Goal: Task Accomplishment & Management: Complete application form

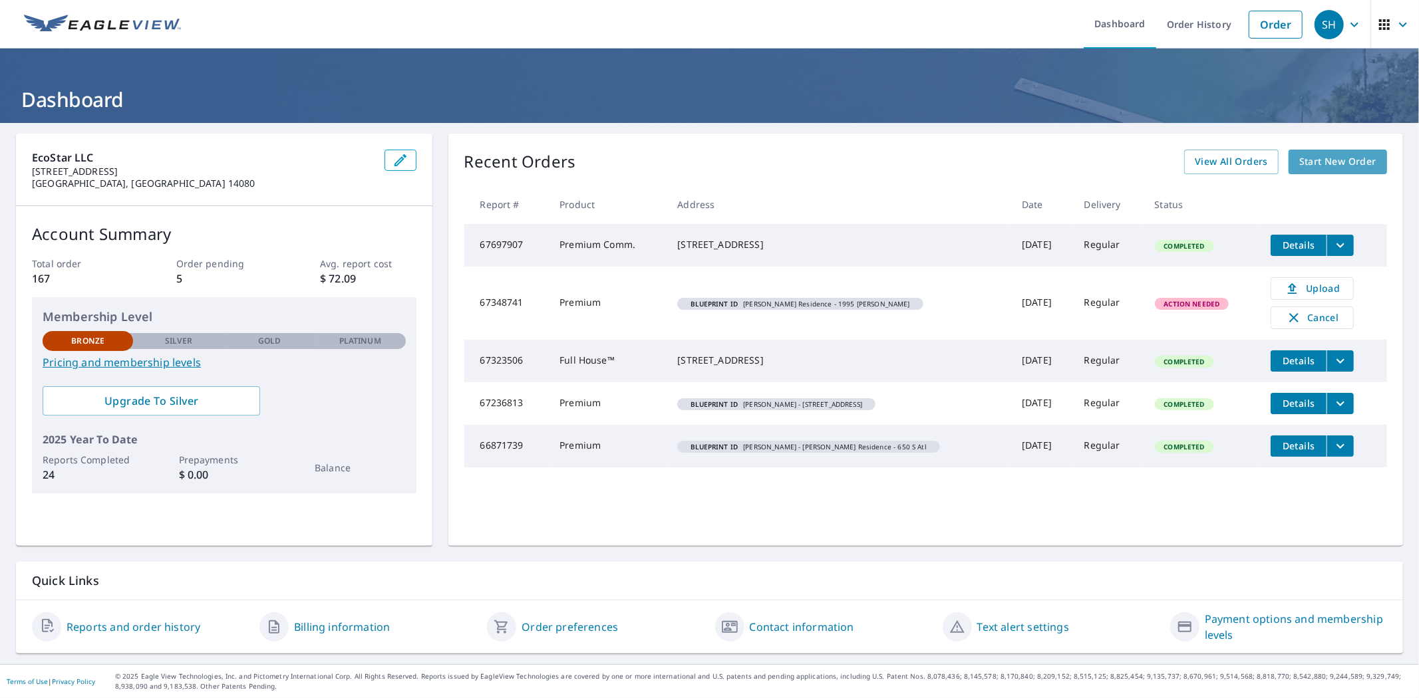
click at [1365, 162] on span "Start New Order" at bounding box center [1337, 162] width 77 height 17
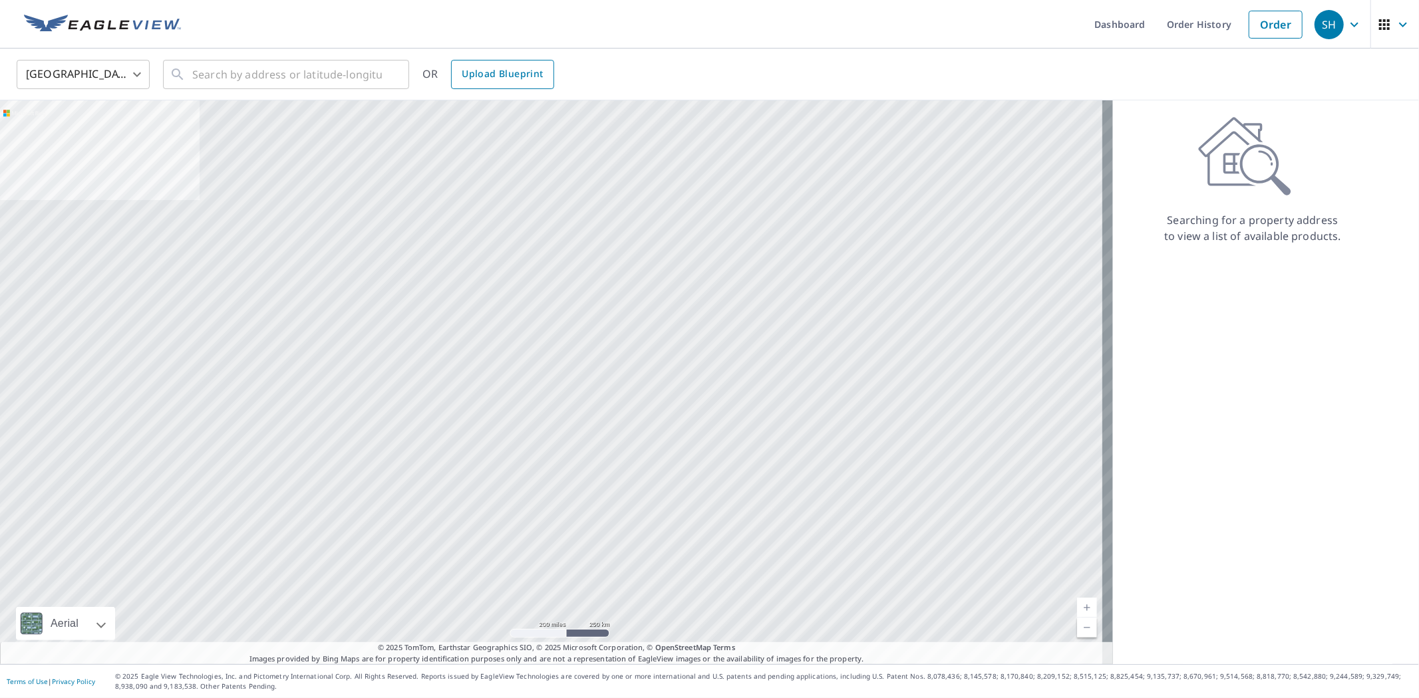
click at [521, 78] on span "Upload Blueprint" at bounding box center [502, 74] width 81 height 17
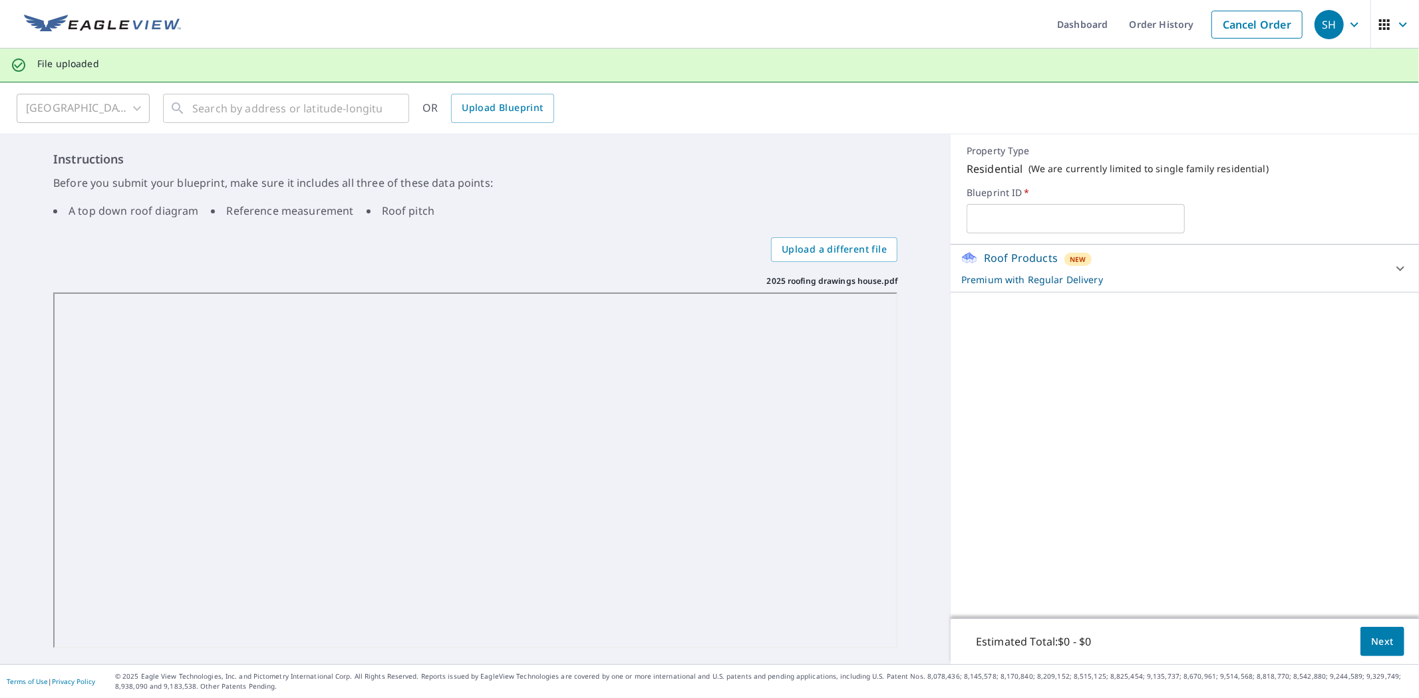
click at [1040, 214] on input "text" at bounding box center [1075, 218] width 218 height 37
click at [1127, 213] on input "[PERSON_NAME]" at bounding box center [1075, 218] width 218 height 37
type input "[PERSON_NAME] - [GEOGRAPHIC_DATA]"
click at [1226, 267] on div "Roof Products New Premium with Regular Delivery" at bounding box center [1172, 268] width 423 height 37
click at [1199, 261] on div "Roof Products New Premium with Regular Delivery" at bounding box center [1176, 268] width 431 height 37
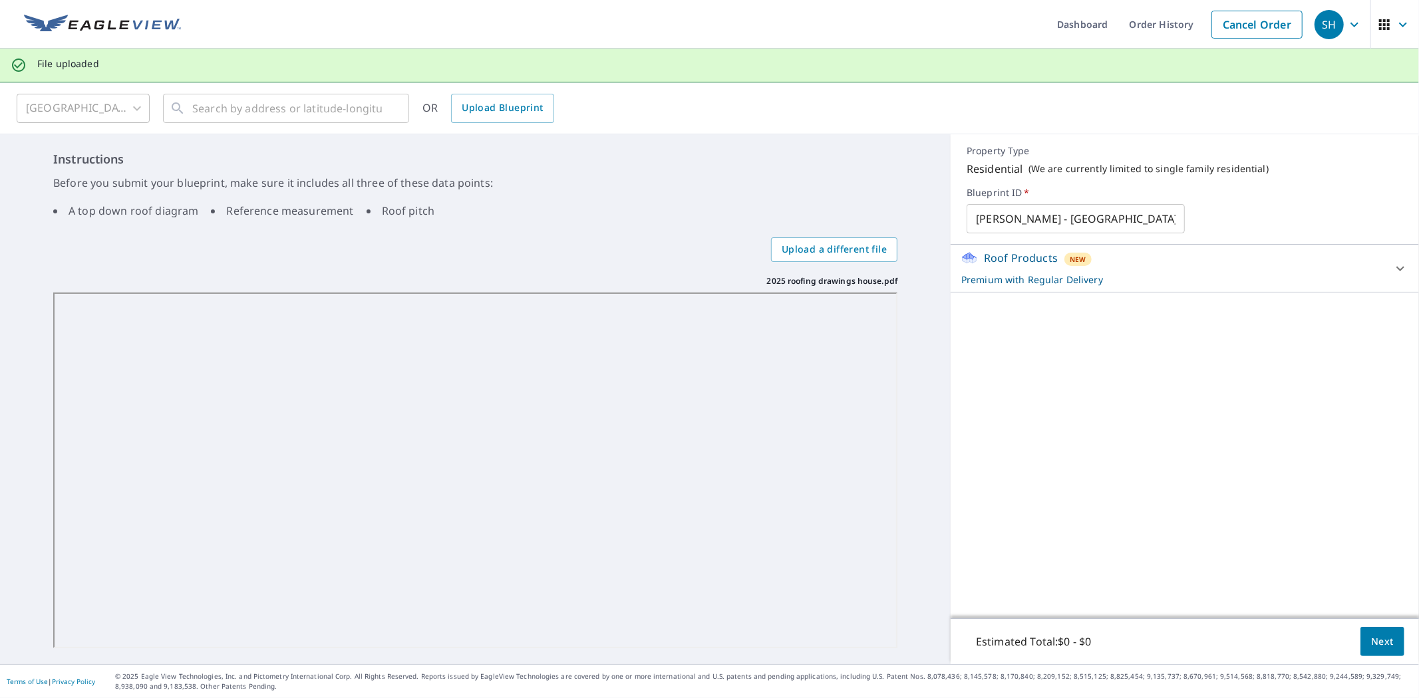
click at [1376, 639] on span "Next" at bounding box center [1382, 642] width 23 height 17
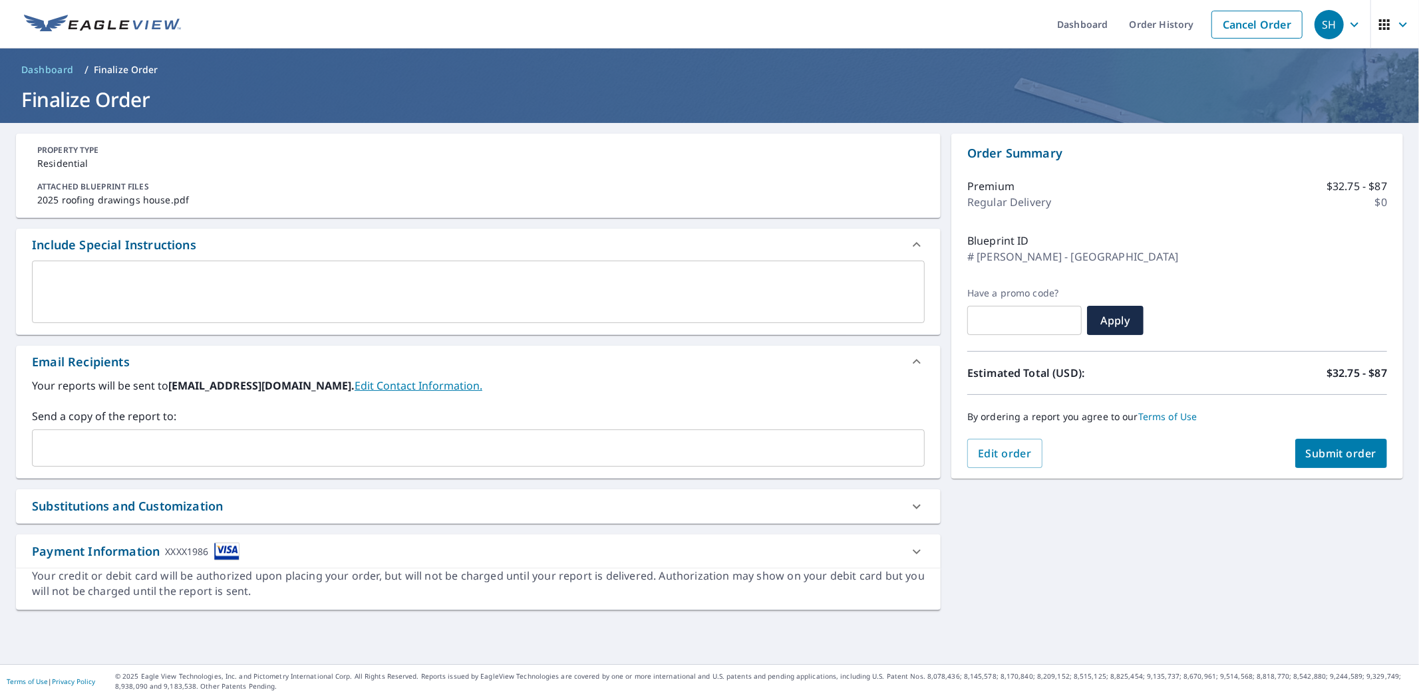
click at [1353, 447] on span "Submit order" at bounding box center [1341, 453] width 71 height 15
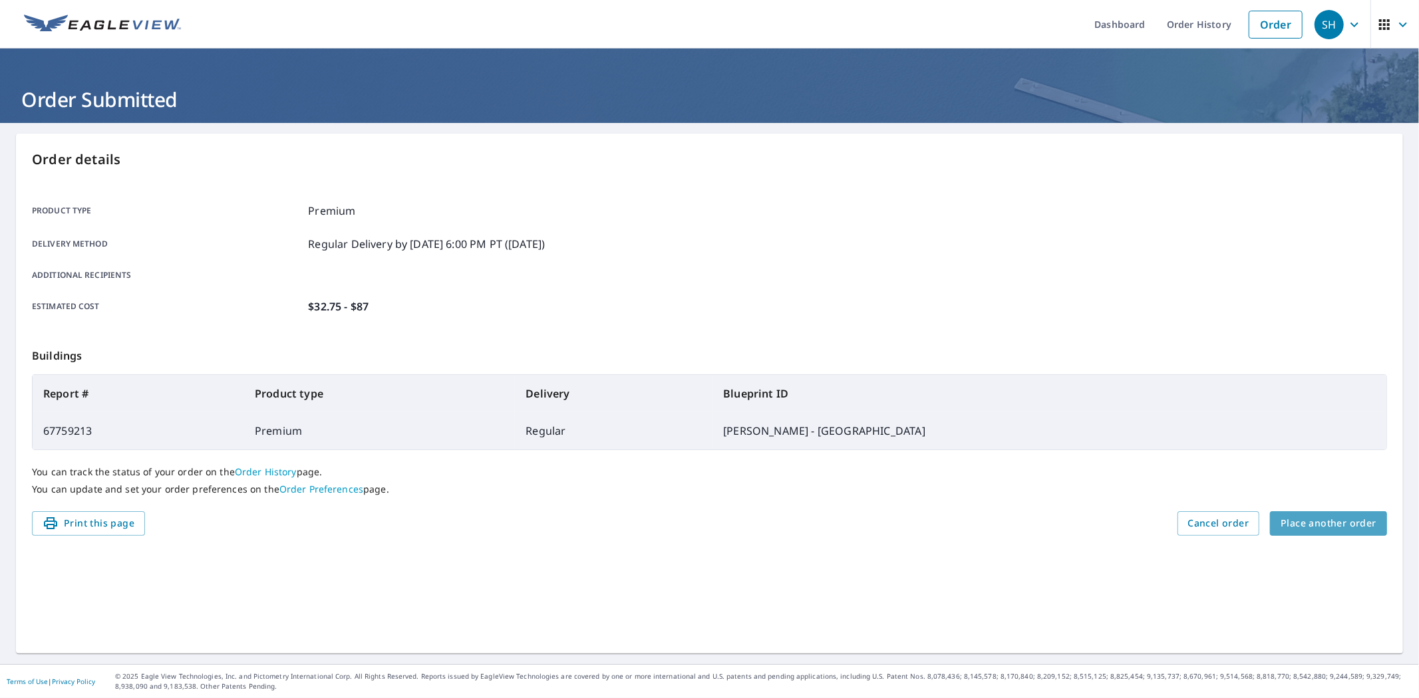
click at [1338, 525] on span "Place another order" at bounding box center [1328, 523] width 96 height 17
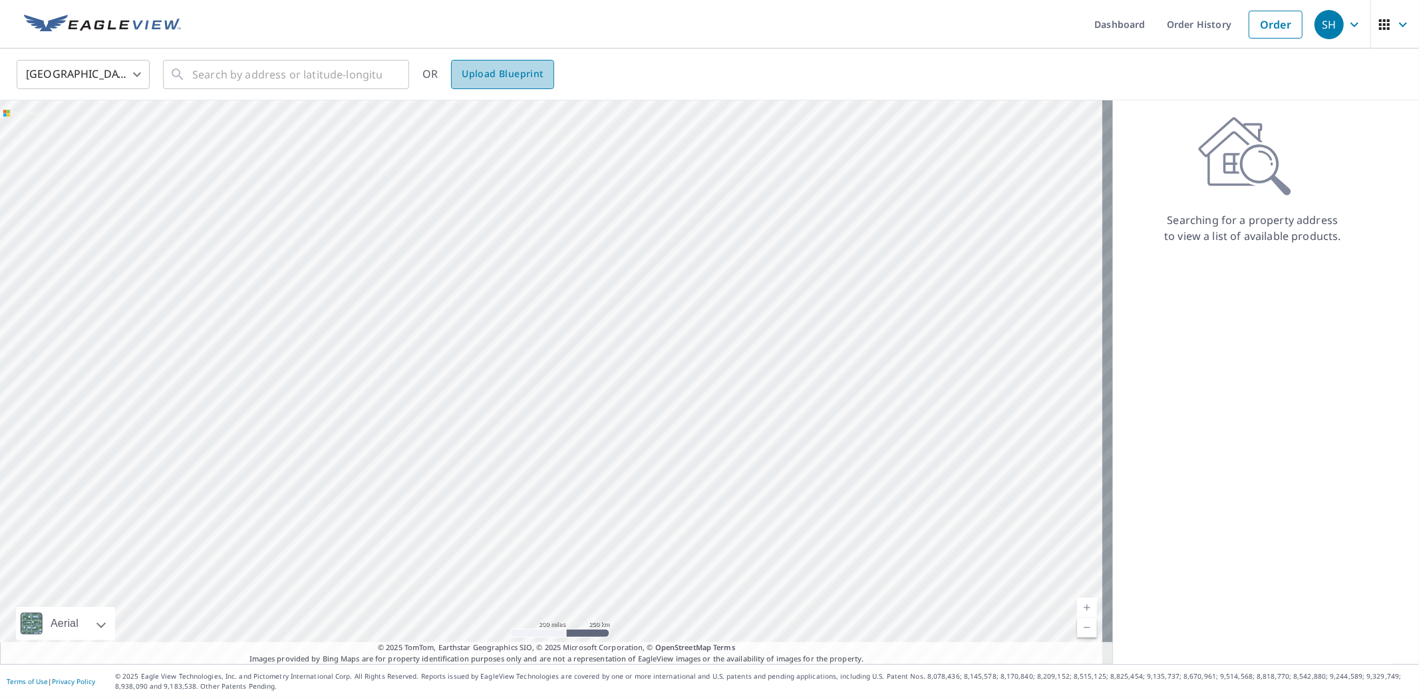
click at [522, 78] on span "Upload Blueprint" at bounding box center [502, 74] width 81 height 17
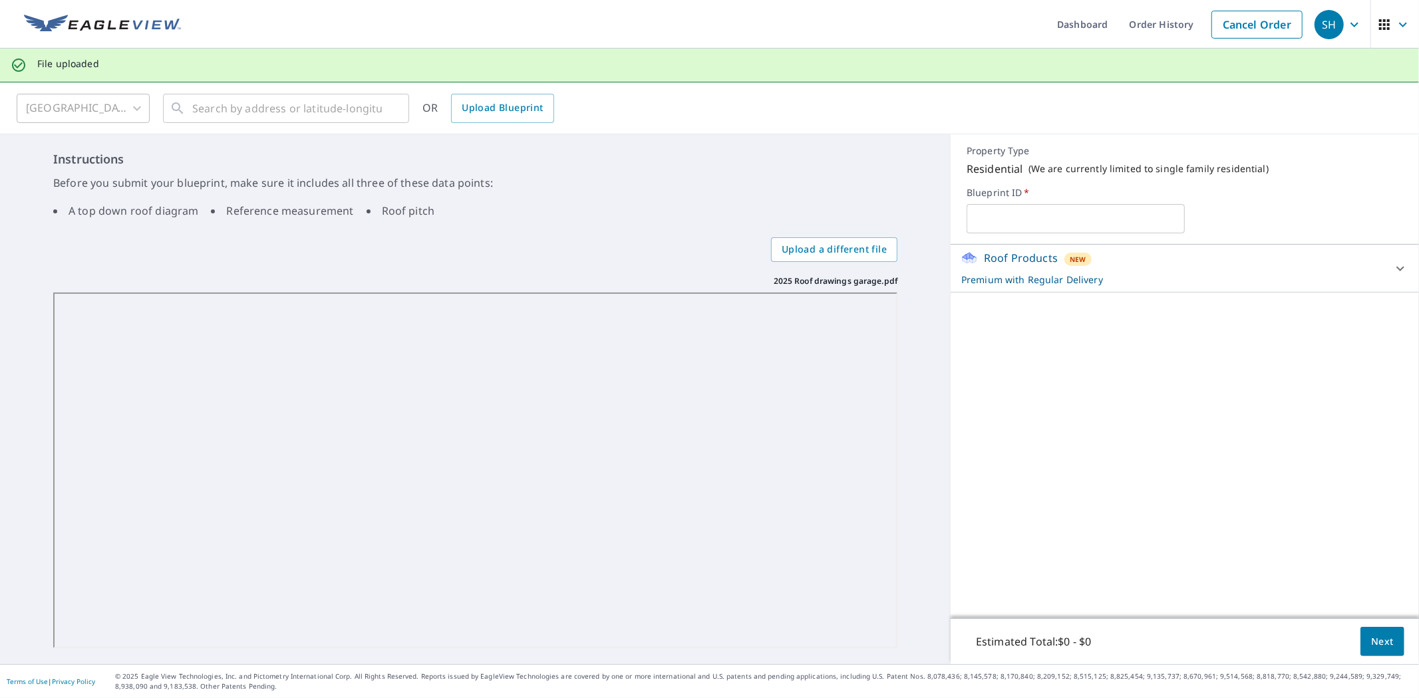
click at [1073, 222] on input "text" at bounding box center [1075, 218] width 218 height 37
click at [1144, 217] on input "[PERSON_NAME] - [STREET_ADDRESS] (Gargage)" at bounding box center [1075, 218] width 218 height 37
type input "[PERSON_NAME] - [STREET_ADDRESS] (Garage)"
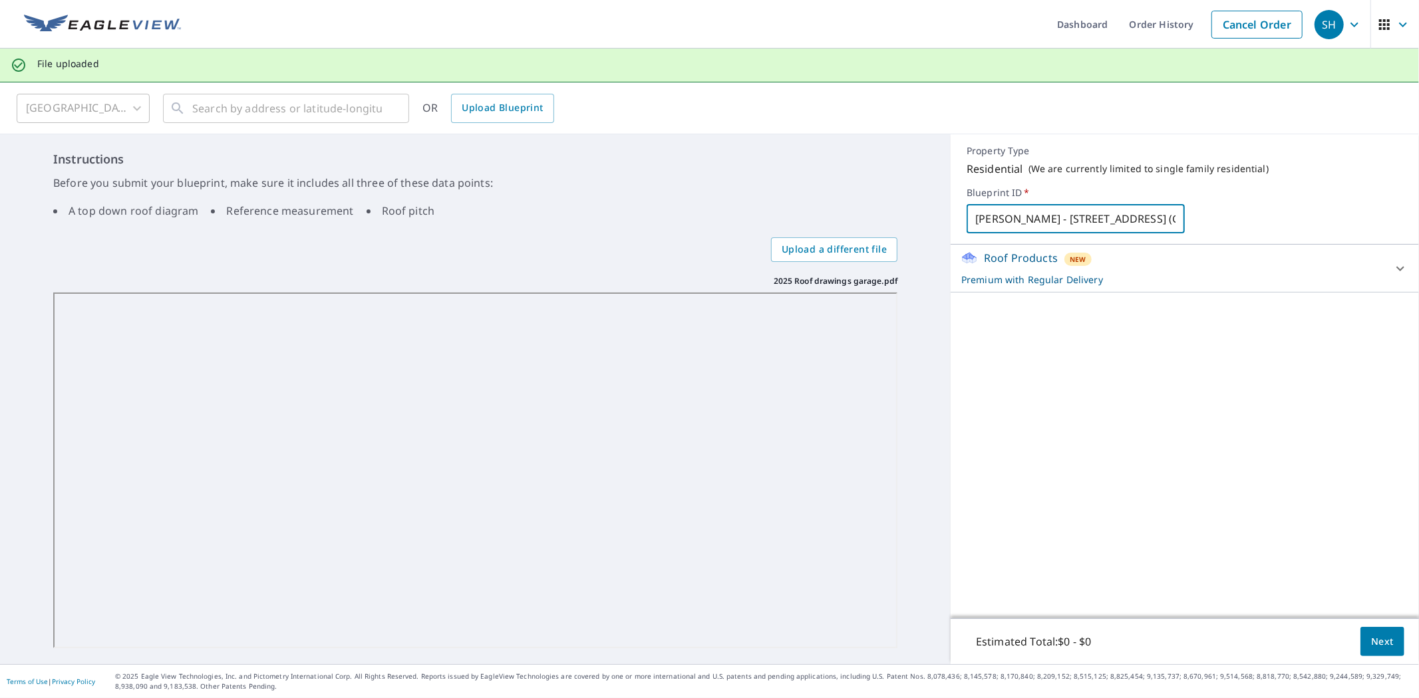
scroll to position [0, 0]
click at [1360, 634] on button "Next" at bounding box center [1382, 642] width 44 height 30
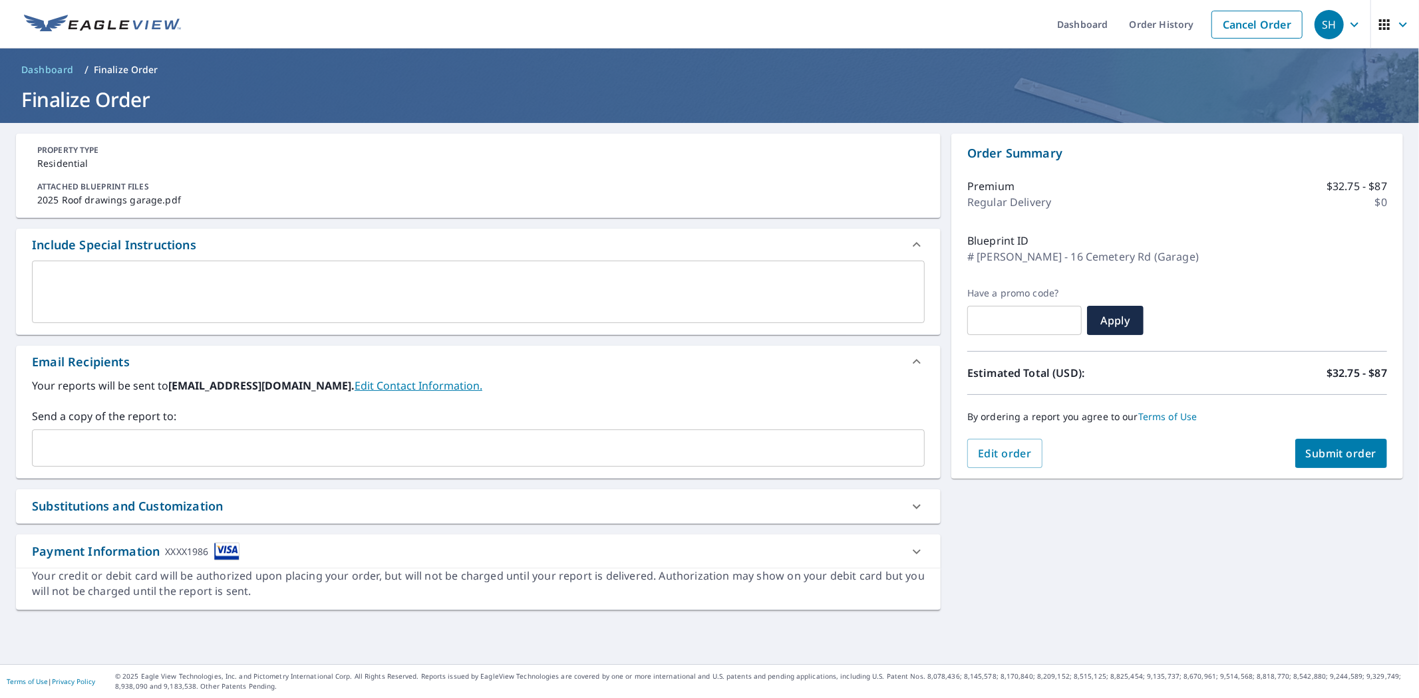
click at [1311, 448] on span "Submit order" at bounding box center [1341, 453] width 71 height 15
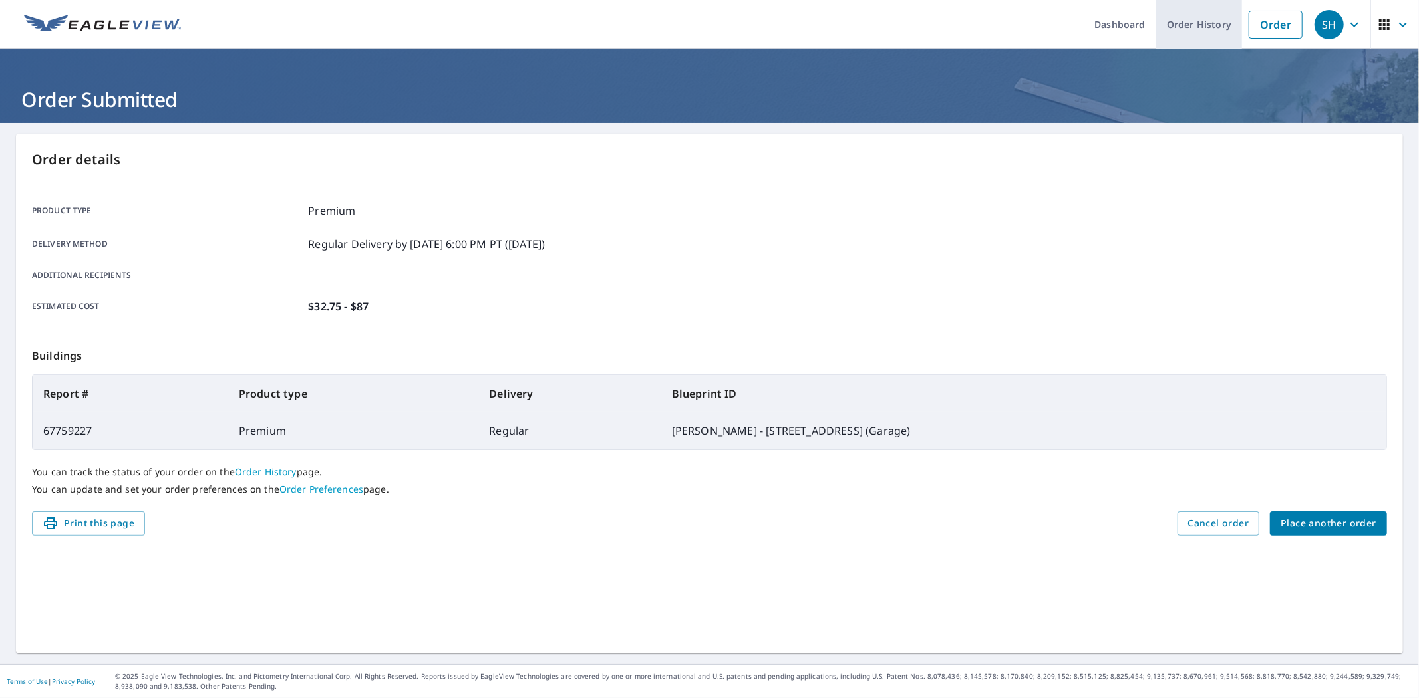
click at [1195, 21] on link "Order History" at bounding box center [1199, 24] width 86 height 49
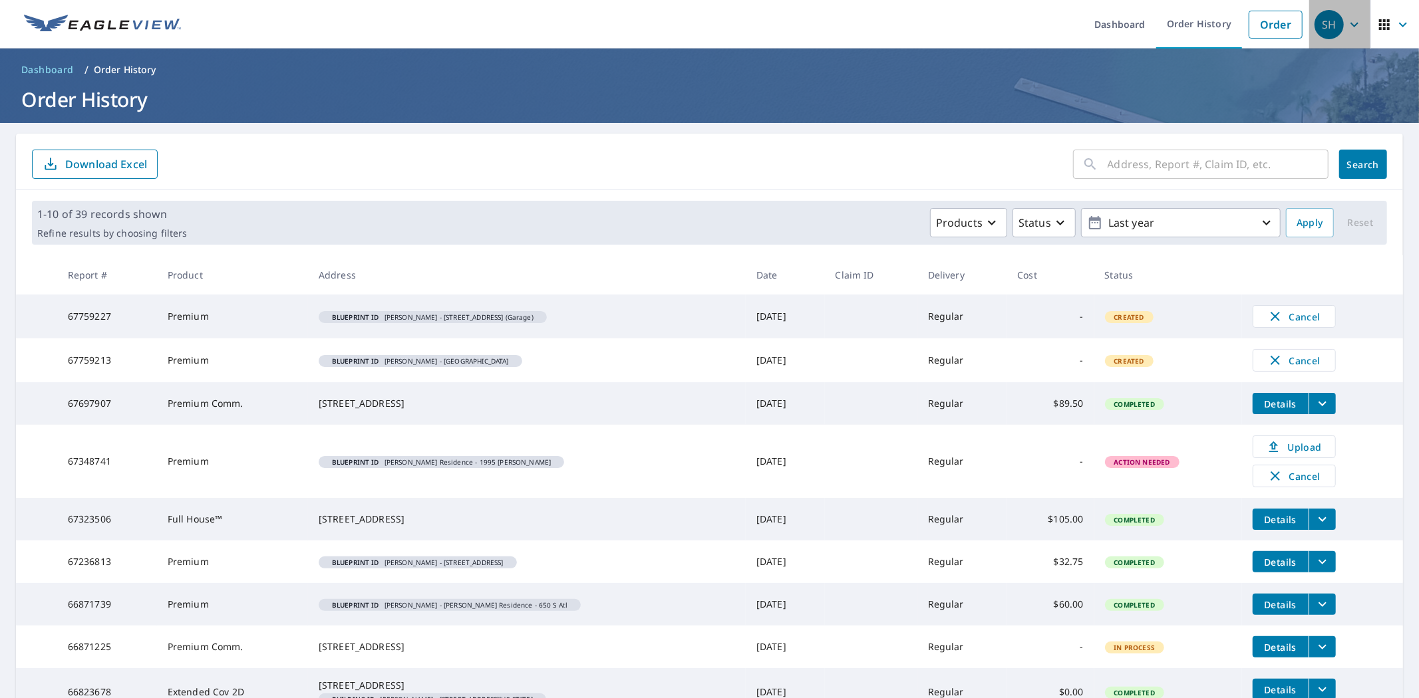
click at [1338, 32] on span "SH" at bounding box center [1339, 25] width 51 height 32
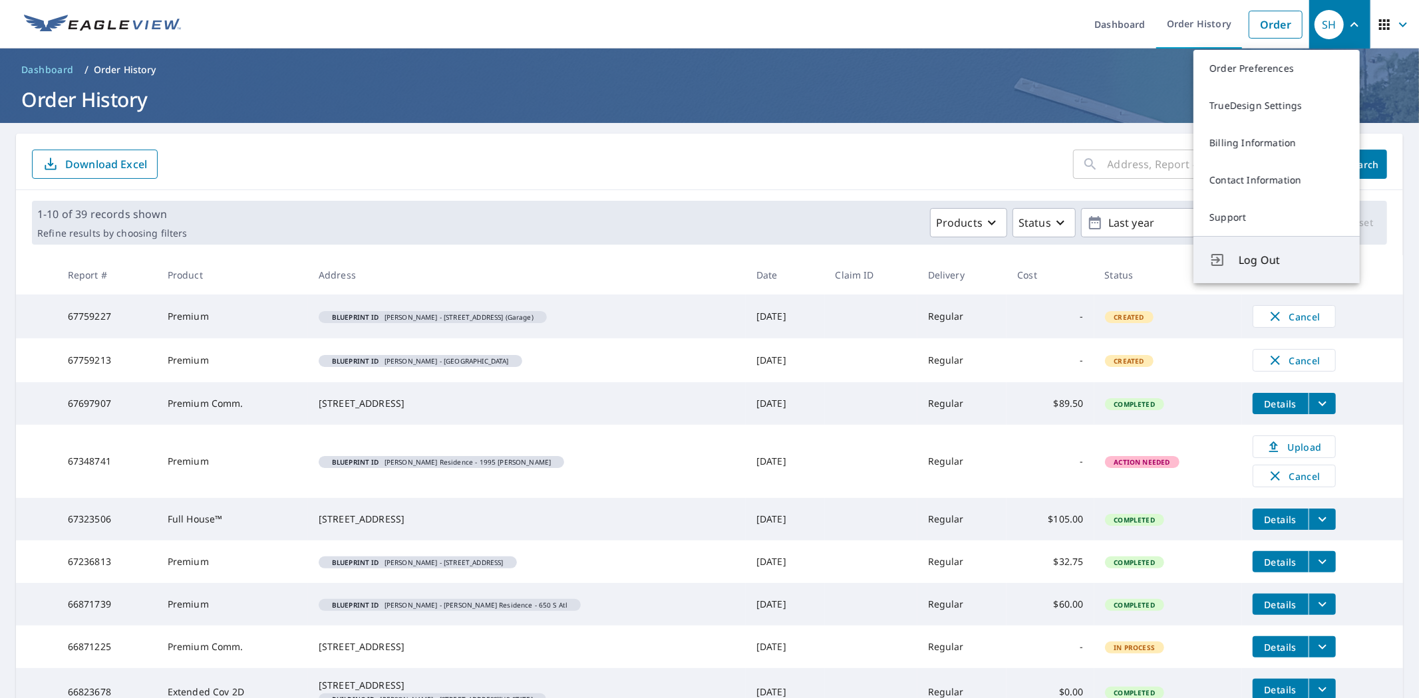
click at [1268, 256] on span "Log Out" at bounding box center [1291, 260] width 105 height 16
